Goal: Information Seeking & Learning: Learn about a topic

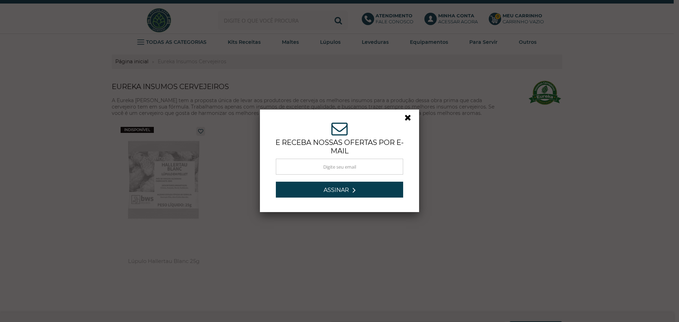
click at [404, 116] on link at bounding box center [410, 119] width 13 height 13
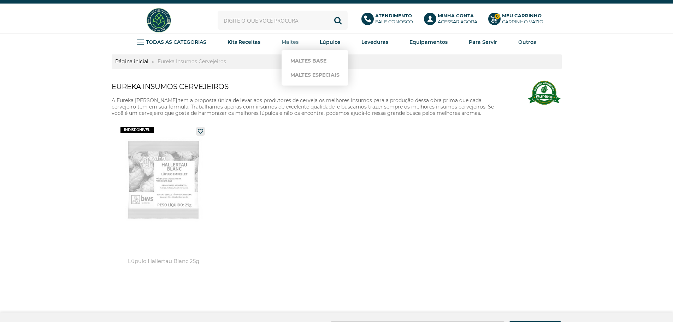
click at [290, 42] on strong "Maltes" at bounding box center [290, 42] width 17 height 6
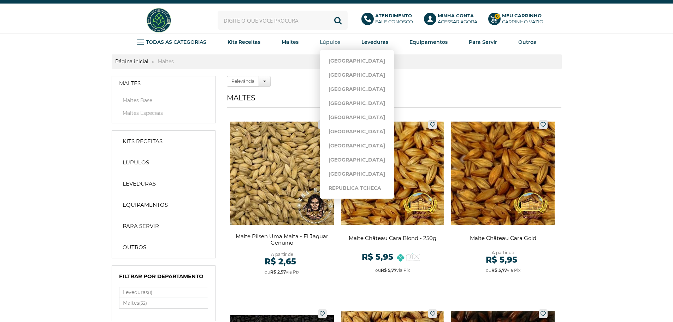
click at [333, 41] on strong "Lúpulos" at bounding box center [330, 42] width 21 height 6
